Goal: Task Accomplishment & Management: Manage account settings

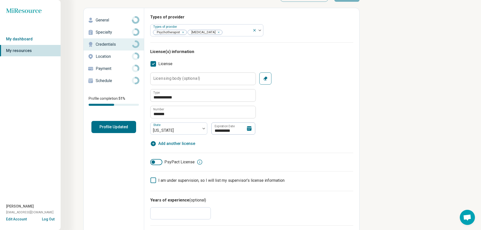
scroll to position [25, 0]
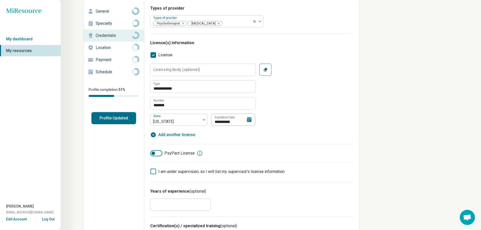
click at [249, 120] on icon at bounding box center [249, 120] width 5 height 5
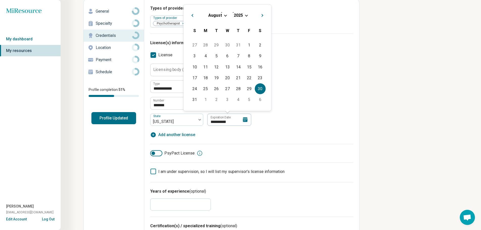
click at [225, 16] on span "Choose Date" at bounding box center [225, 15] width 3 height 3
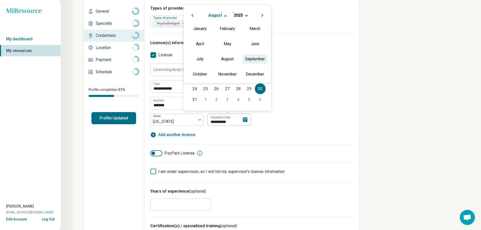
click at [255, 61] on div "September" at bounding box center [255, 59] width 25 height 9
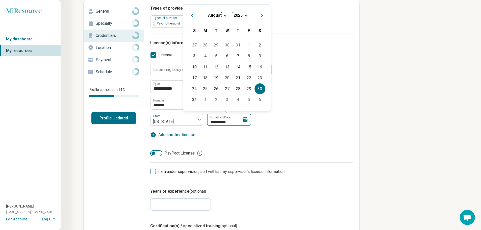
click at [211, 121] on input "**********" at bounding box center [229, 120] width 44 height 12
click at [264, 15] on button "Next Month" at bounding box center [263, 15] width 8 height 8
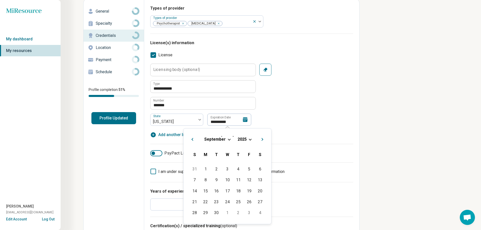
click at [248, 139] on div "[DATE]" at bounding box center [228, 139] width 80 height 5
click at [245, 140] on span "2025" at bounding box center [242, 139] width 9 height 5
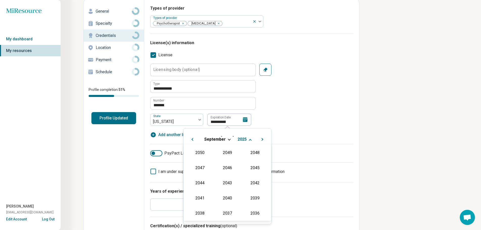
scroll to position [91, 0]
click at [249, 168] on div "2027" at bounding box center [255, 167] width 25 height 9
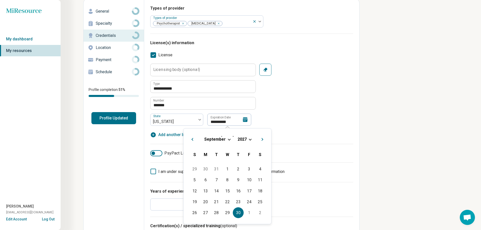
click at [238, 214] on div "30" at bounding box center [238, 213] width 11 height 11
type textarea "*"
type input "**********"
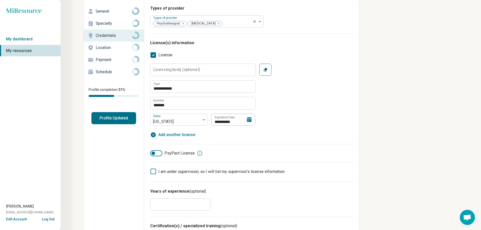
click at [294, 110] on div "**********" at bounding box center [251, 95] width 203 height 62
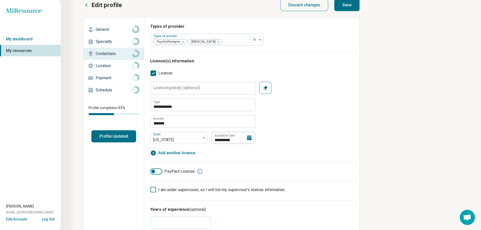
scroll to position [0, 0]
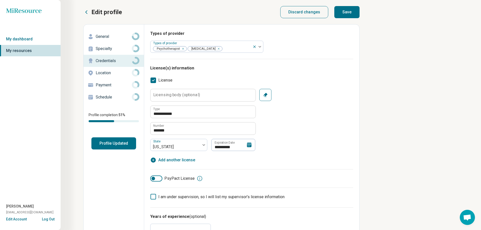
click at [347, 14] on button "Save" at bounding box center [347, 12] width 25 height 12
type textarea "*"
